Goal: Task Accomplishment & Management: Complete application form

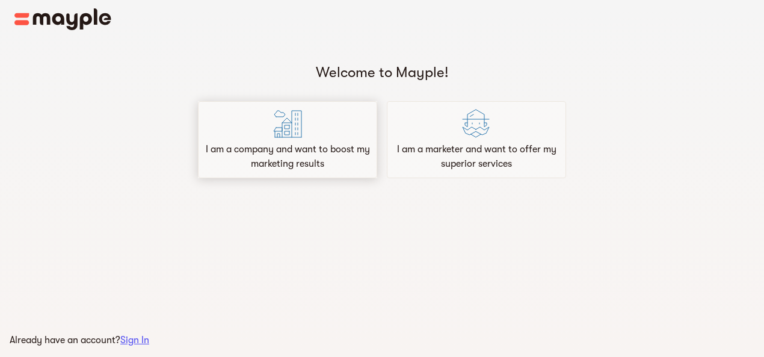
click at [270, 159] on p "I am a company and want to boost my marketing results" at bounding box center [287, 156] width 168 height 29
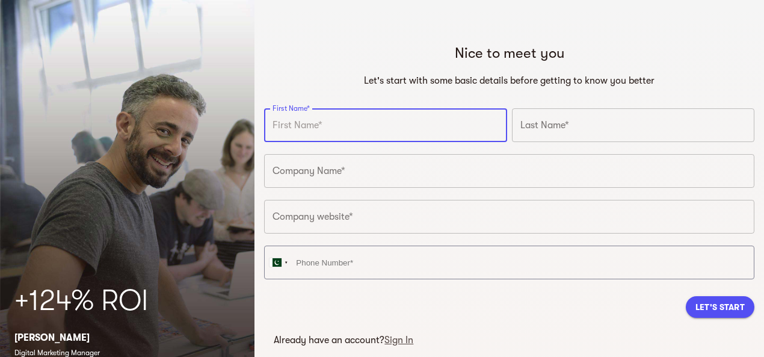
click at [320, 130] on input "text" at bounding box center [385, 125] width 242 height 34
type input "Towel"
click at [564, 126] on input "text" at bounding box center [633, 125] width 242 height 34
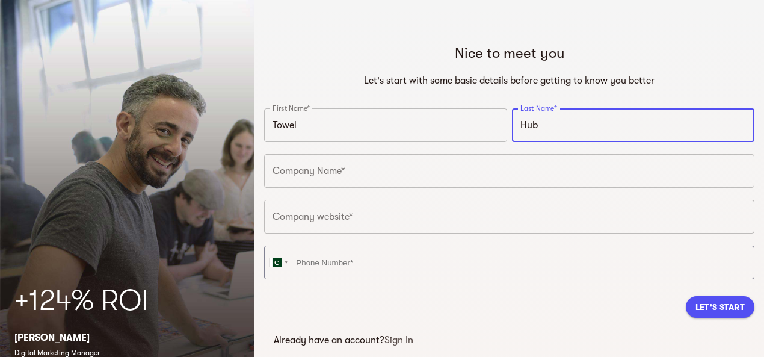
type input "Hub"
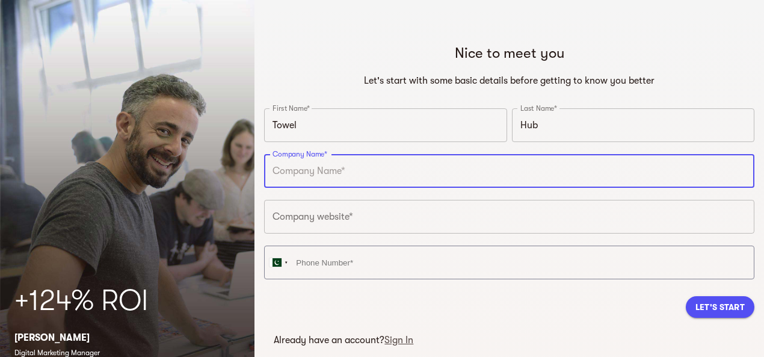
click at [424, 161] on input "text" at bounding box center [509, 171] width 490 height 34
type input "Towel Hub"
click at [399, 211] on input "text" at bounding box center [509, 217] width 490 height 34
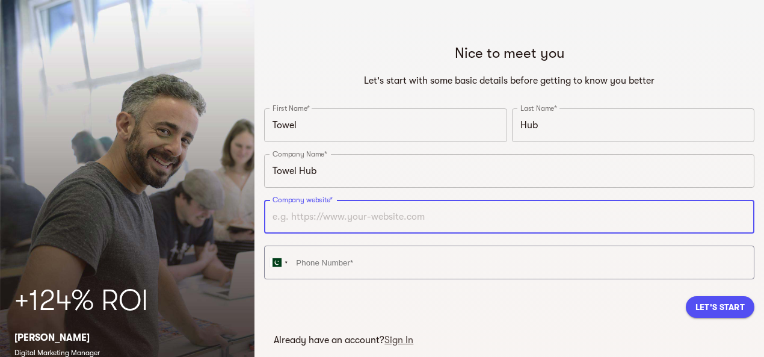
paste input "[URL][DOMAIN_NAME]"
type input "[URL][DOMAIN_NAME]"
click at [726, 304] on span "Let's Start" at bounding box center [719, 306] width 49 height 14
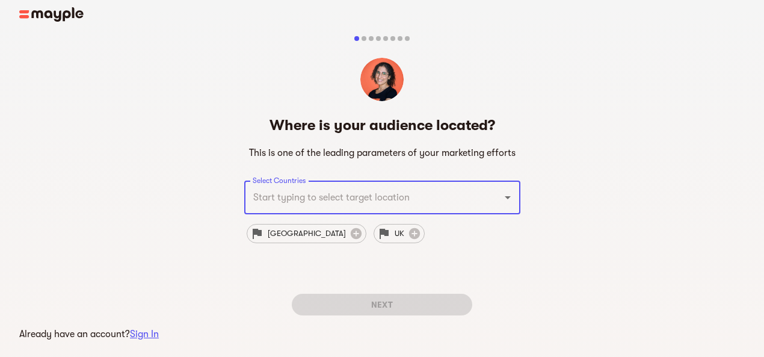
click at [289, 195] on input "Select Countries" at bounding box center [366, 197] width 232 height 23
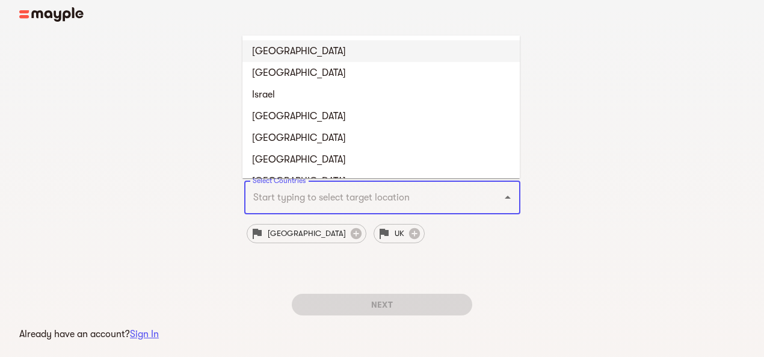
click at [271, 52] on li "[GEOGRAPHIC_DATA]" at bounding box center [380, 51] width 277 height 22
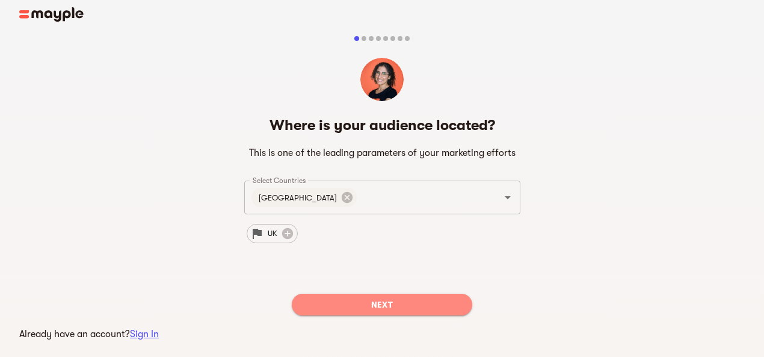
click at [388, 306] on span "Next" at bounding box center [381, 304] width 161 height 14
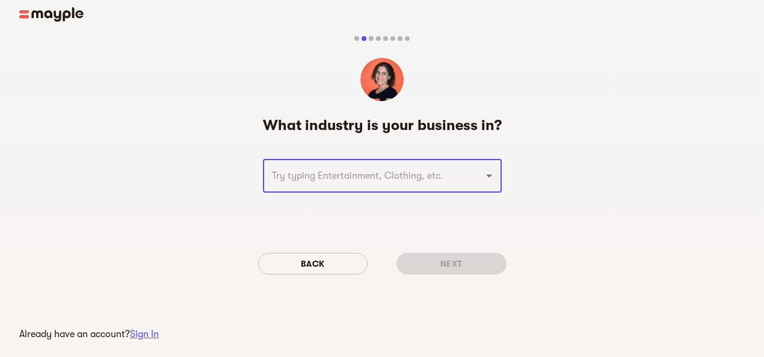
click at [321, 182] on input "text" at bounding box center [365, 175] width 194 height 23
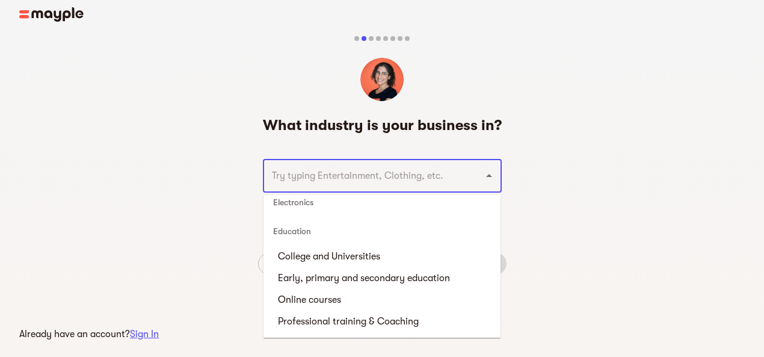
scroll to position [1082, 0]
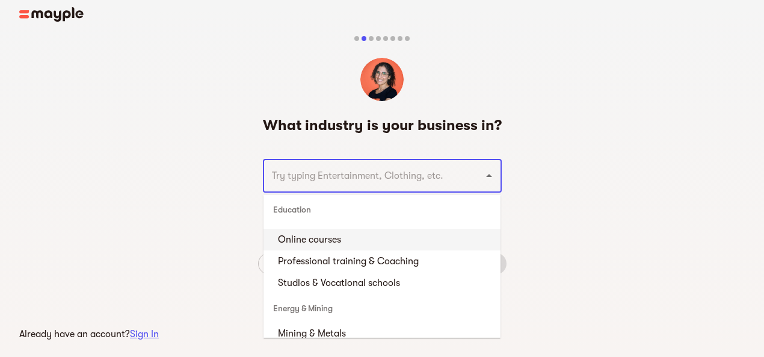
click at [313, 247] on li "Online courses" at bounding box center [381, 240] width 237 height 22
type input "Online courses"
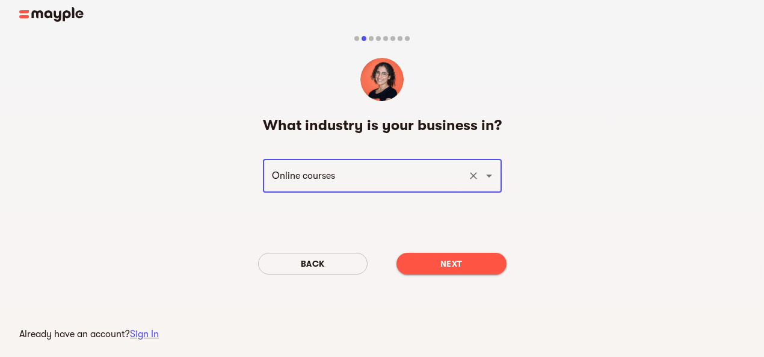
click at [447, 262] on span "Next" at bounding box center [451, 263] width 91 height 14
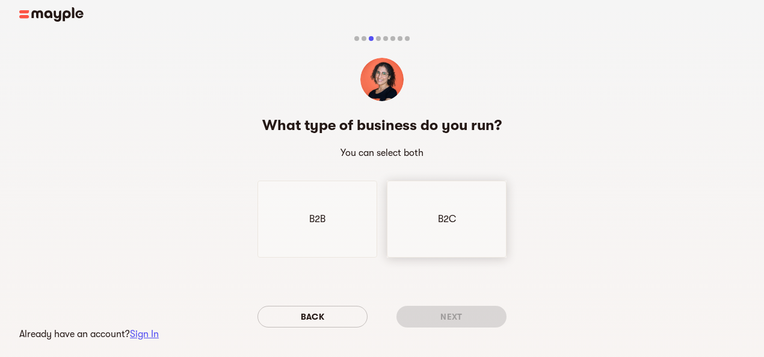
click at [411, 227] on div "B2C" at bounding box center [447, 218] width 120 height 77
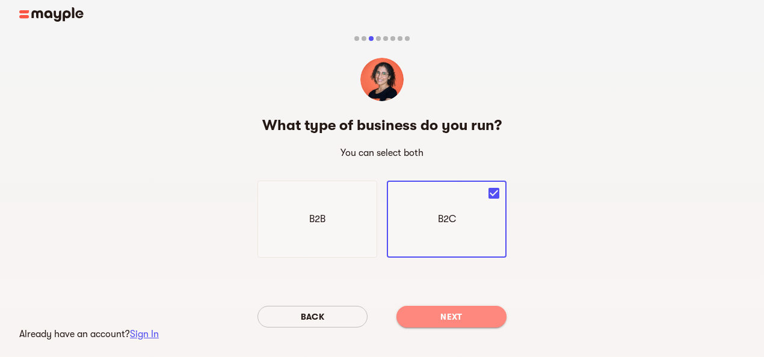
click at [452, 315] on span "Next" at bounding box center [451, 316] width 91 height 14
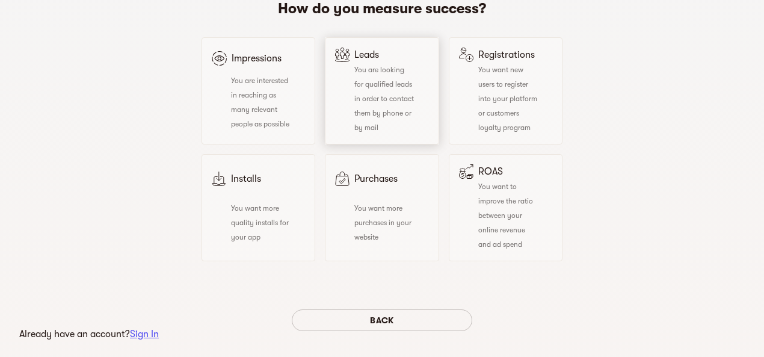
scroll to position [156, 0]
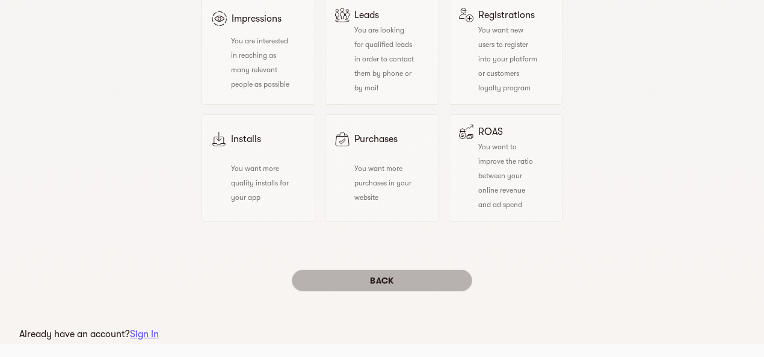
click at [387, 280] on span "Back" at bounding box center [381, 280] width 161 height 14
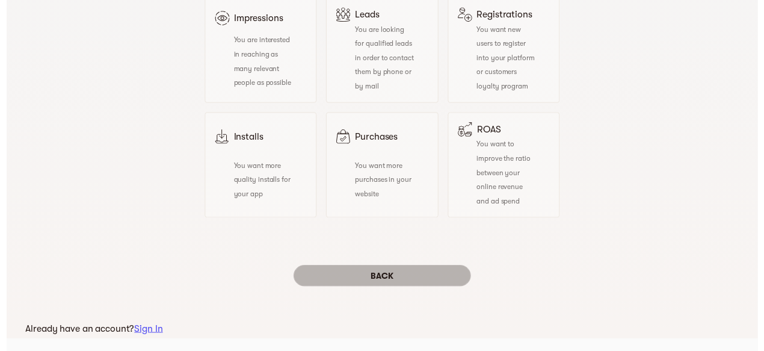
scroll to position [0, 0]
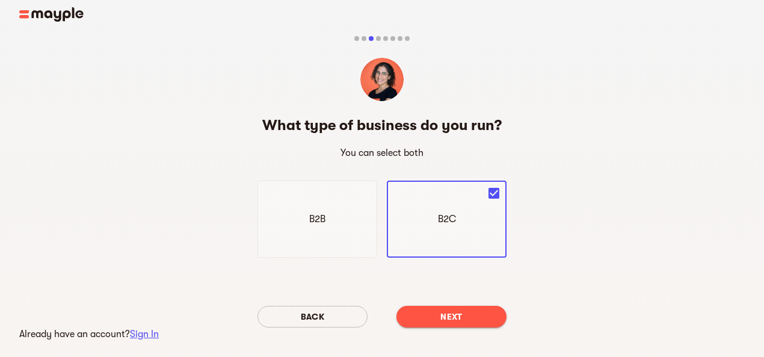
click at [428, 317] on span "Next" at bounding box center [451, 316] width 91 height 14
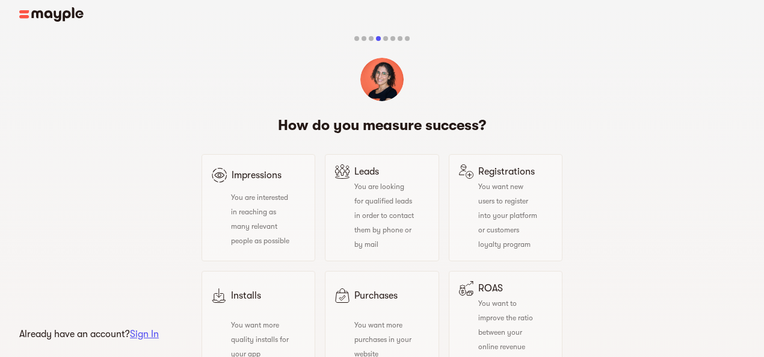
click at [370, 204] on span "You are looking for qualified leads in order to contact them by phone or by mail" at bounding box center [384, 215] width 60 height 66
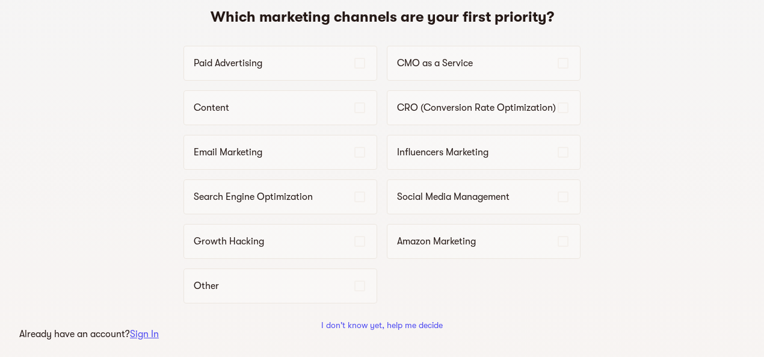
scroll to position [97, 0]
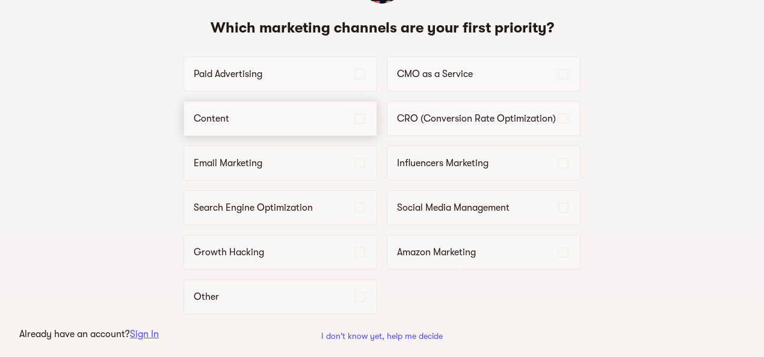
click at [271, 125] on div "Content" at bounding box center [280, 118] width 194 height 35
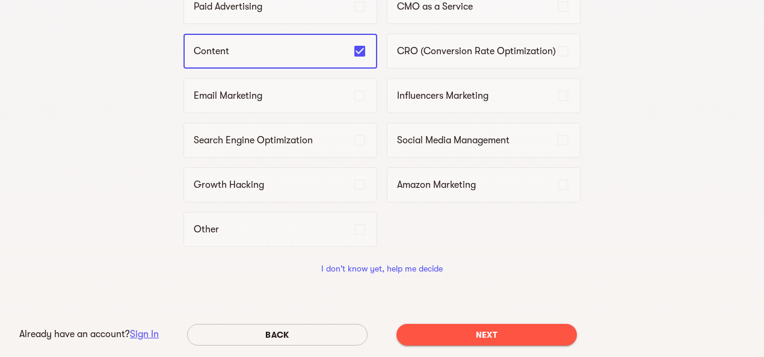
scroll to position [218, 0]
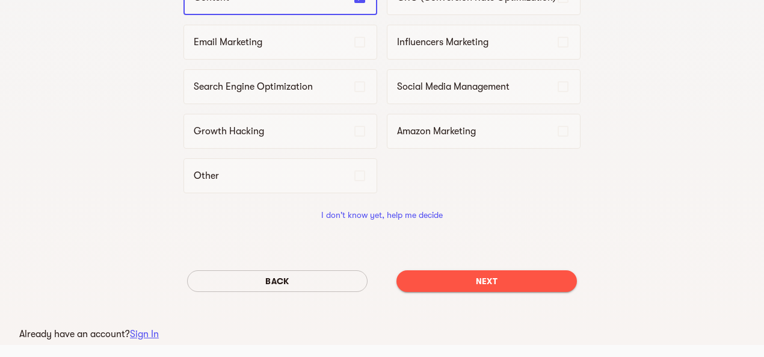
click at [450, 282] on span "Next" at bounding box center [486, 281] width 161 height 14
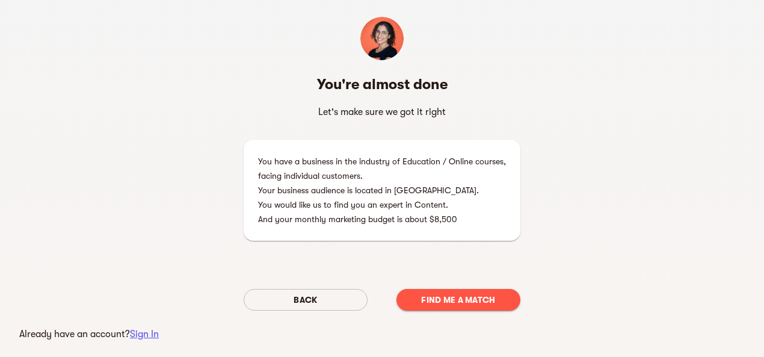
scroll to position [60, 0]
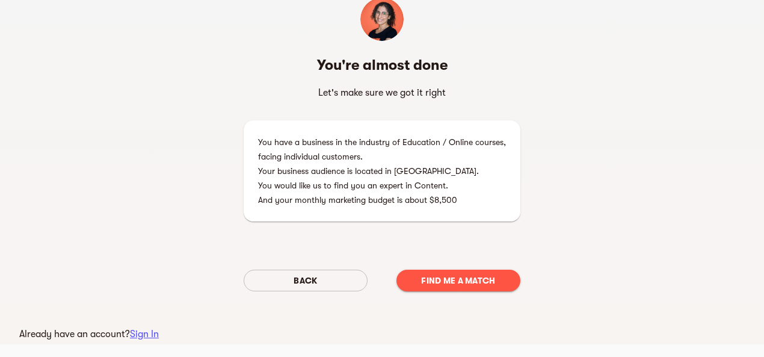
click at [456, 274] on span "Find me a match" at bounding box center [458, 280] width 105 height 14
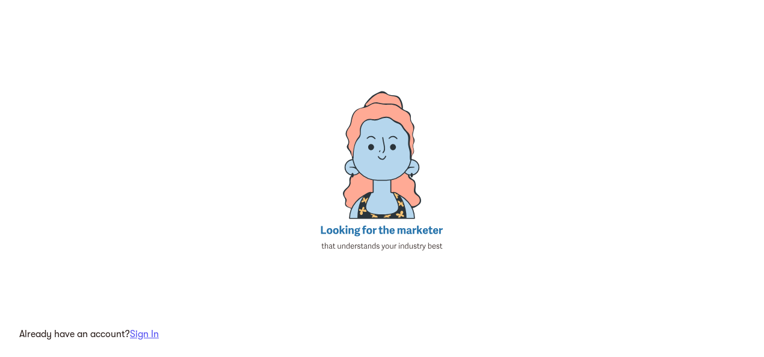
scroll to position [87, 0]
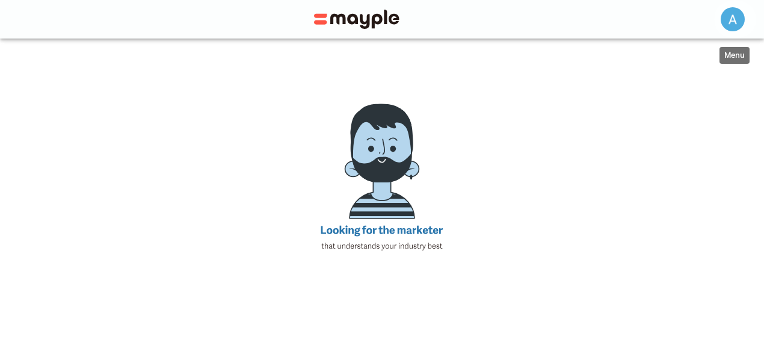
click at [732, 23] on img "button" at bounding box center [732, 19] width 24 height 24
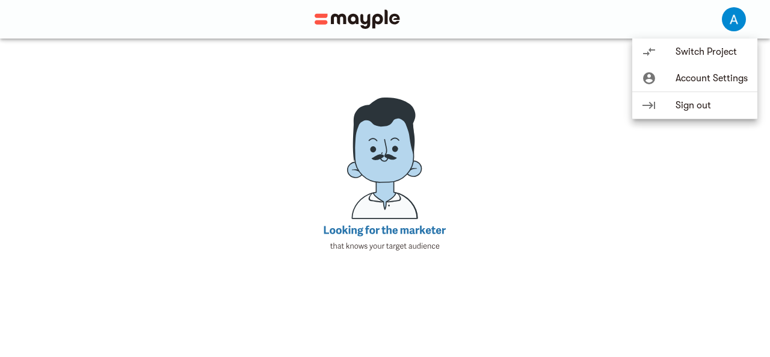
click at [622, 186] on div at bounding box center [385, 178] width 770 height 357
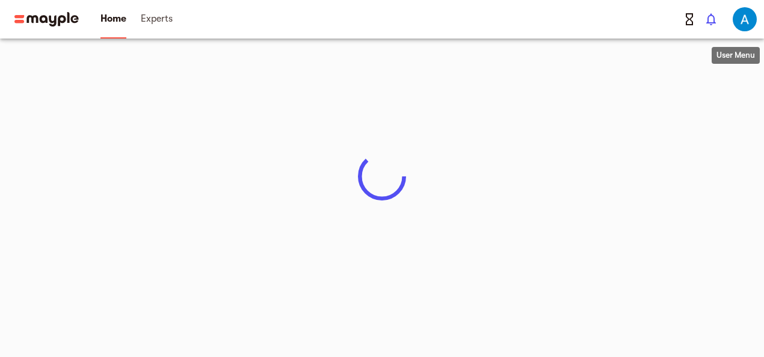
click at [745, 21] on img "button" at bounding box center [744, 19] width 24 height 24
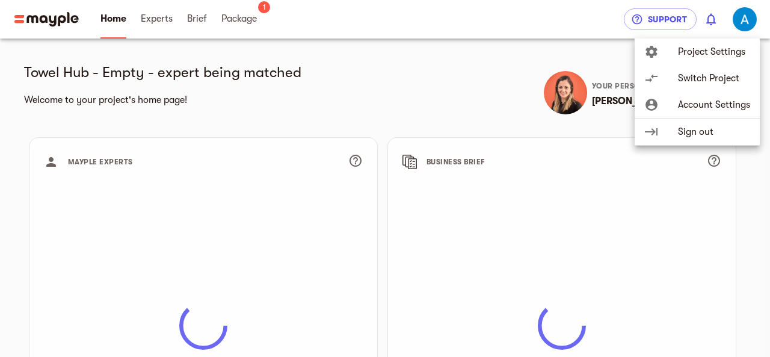
click at [434, 123] on div at bounding box center [385, 178] width 770 height 357
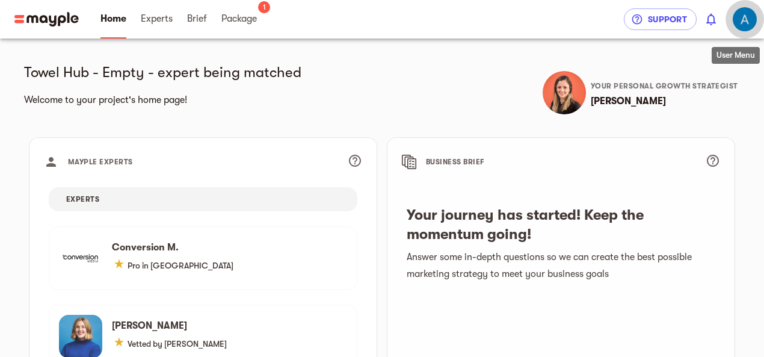
click at [736, 29] on span "button" at bounding box center [744, 19] width 24 height 24
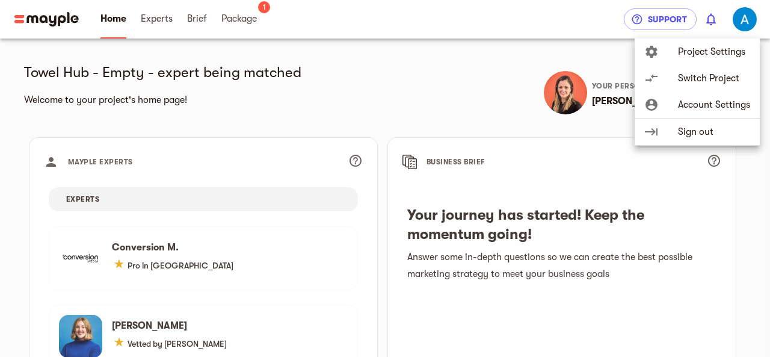
click at [705, 50] on span "Project Settings" at bounding box center [714, 52] width 72 height 14
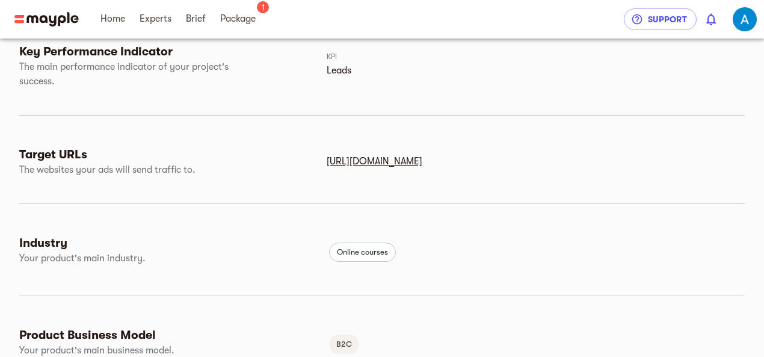
scroll to position [241, 0]
